Goal: Task Accomplishment & Management: Manage account settings

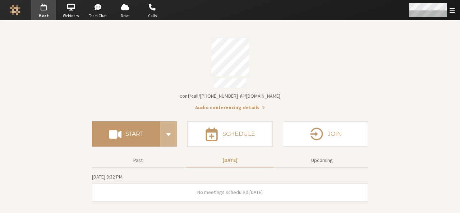
click at [456, 13] on div "Open menu" at bounding box center [431, 10] width 57 height 20
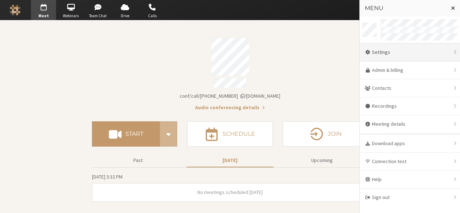
click at [427, 54] on div "Settings" at bounding box center [410, 53] width 100 height 18
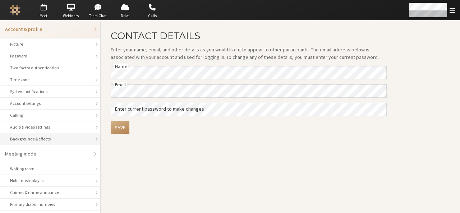
click at [74, 136] on div "Backgrounds & effects" at bounding box center [50, 139] width 80 height 6
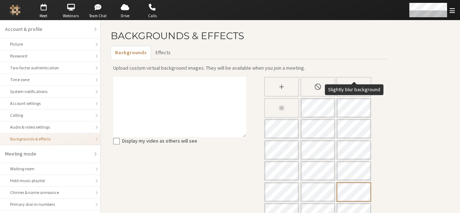
scroll to position [16, 0]
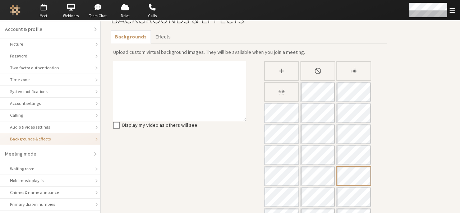
click at [365, 61] on div "Slightly blur background" at bounding box center [354, 71] width 35 height 20
click at [277, 91] on div "Blur background" at bounding box center [281, 92] width 35 height 20
